Goal: Obtain resource: Obtain resource

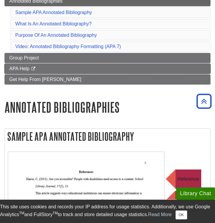
scroll to position [155, 0]
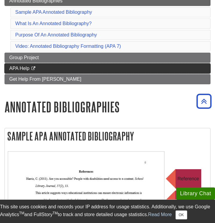
click at [22, 68] on span "APA Help" at bounding box center [19, 68] width 20 height 5
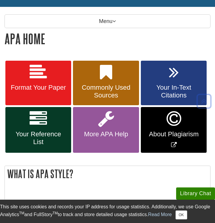
scroll to position [77, 0]
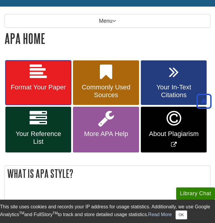
click at [42, 83] on link "Format Your Paper" at bounding box center [38, 82] width 66 height 45
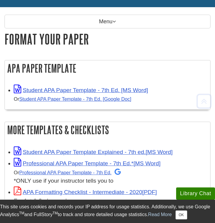
scroll to position [80, 0]
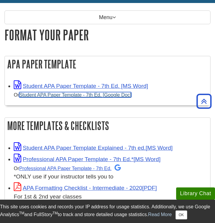
click at [85, 96] on link "Student APA Paper Template - 7th Ed. [Google Doc]" at bounding box center [75, 94] width 112 height 5
